Goal: Download file/media

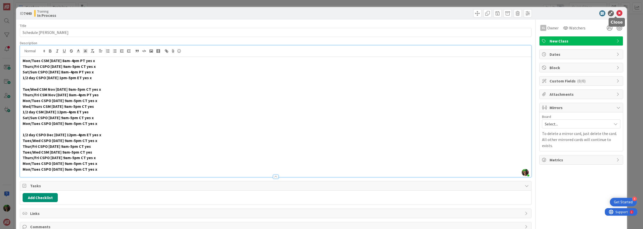
click at [616, 13] on icon at bounding box center [619, 13] width 6 height 6
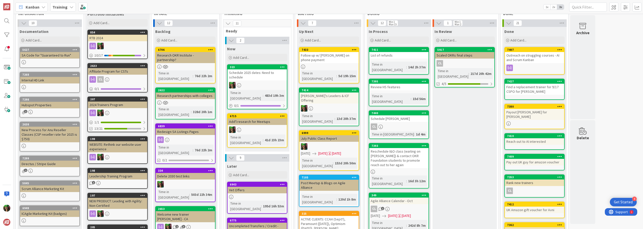
click at [64, 10] on span "Training" at bounding box center [59, 7] width 15 height 6
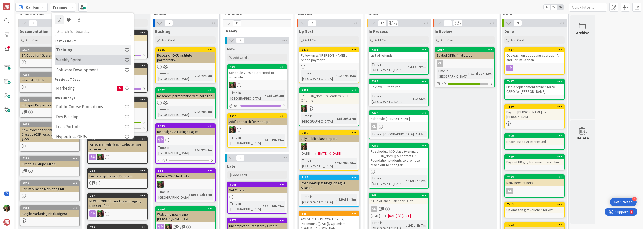
click at [67, 60] on h4 "Weekly Sprint" at bounding box center [90, 59] width 68 height 5
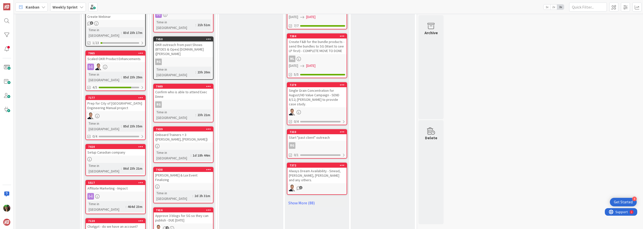
scroll to position [151, 0]
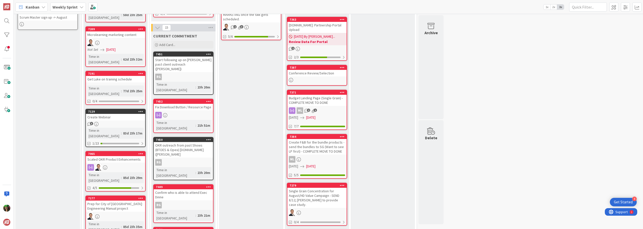
click at [186, 104] on div "Fix Download Button / Resource Page" at bounding box center [183, 107] width 59 height 7
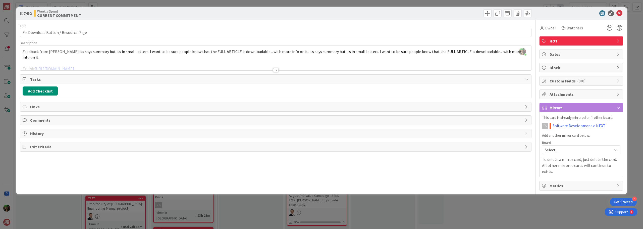
click at [87, 63] on div at bounding box center [275, 64] width 511 height 13
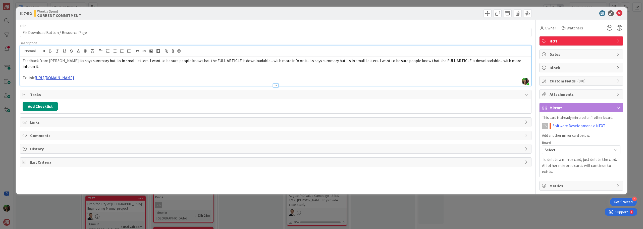
click at [74, 75] on link "[URL][DOMAIN_NAME]" at bounding box center [54, 77] width 39 height 5
click at [133, 82] on link "[URL][DOMAIN_NAME]" at bounding box center [124, 81] width 34 height 7
click at [618, 13] on icon at bounding box center [619, 13] width 6 height 6
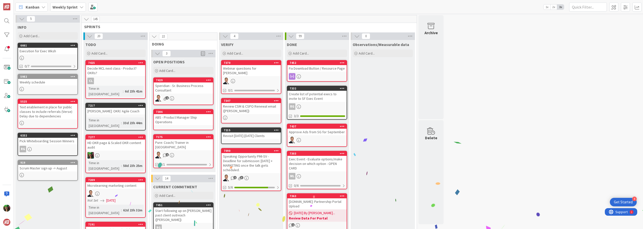
click at [72, 7] on b "Weekly Sprint" at bounding box center [64, 7] width 25 height 5
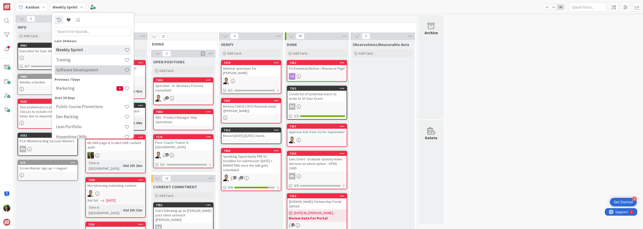
click at [70, 68] on h4 "Software Development" at bounding box center [90, 69] width 68 height 5
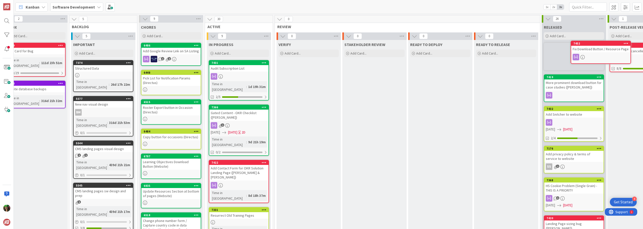
scroll to position [0, 98]
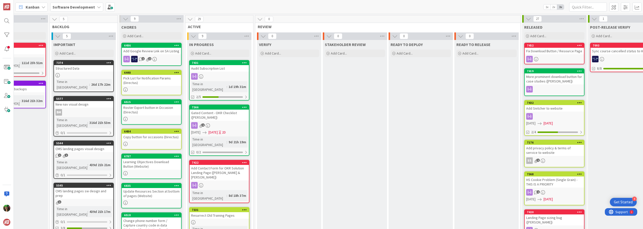
click at [60, 8] on b "Software Development" at bounding box center [73, 7] width 42 height 5
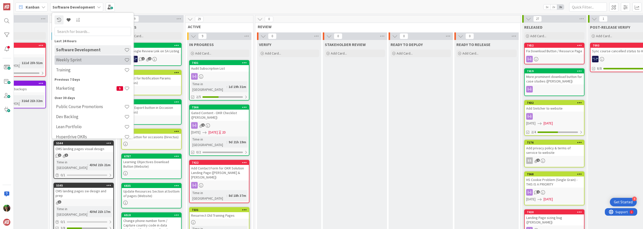
click at [67, 62] on h4 "Weekly Sprint" at bounding box center [90, 59] width 68 height 5
